Goal: Book appointment/travel/reservation

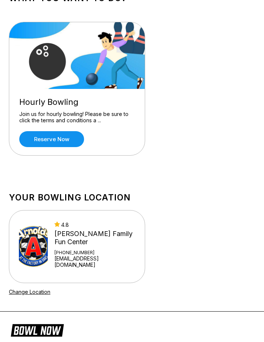
scroll to position [56, 0]
click at [63, 142] on link "Reserve now" at bounding box center [51, 139] width 65 height 16
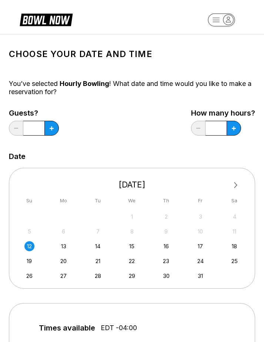
click at [64, 250] on div "13" at bounding box center [64, 246] width 10 height 10
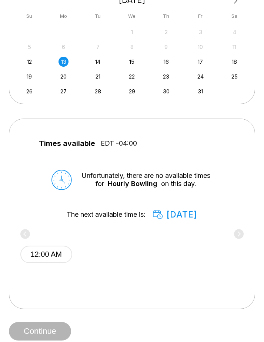
scroll to position [185, 0]
click at [102, 60] on div "14" at bounding box center [98, 61] width 10 height 10
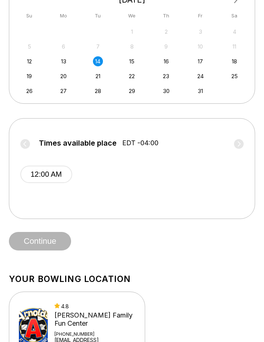
click at [55, 174] on button "12:00 AM" at bounding box center [46, 174] width 52 height 17
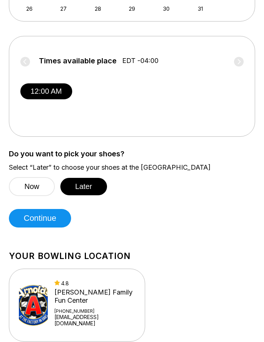
scroll to position [268, 0]
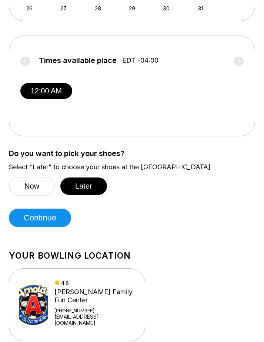
click at [55, 220] on button "Continue" at bounding box center [40, 218] width 62 height 19
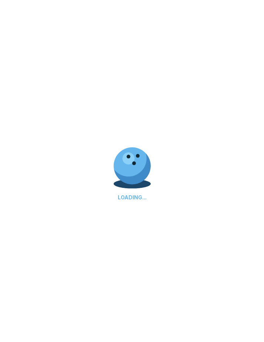
select select "**"
